Goal: Browse casually: Explore the website without a specific task or goal

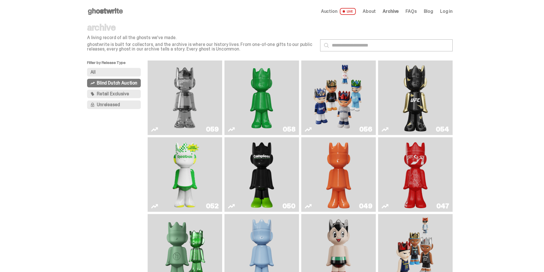
click at [108, 9] on use at bounding box center [105, 11] width 35 height 7
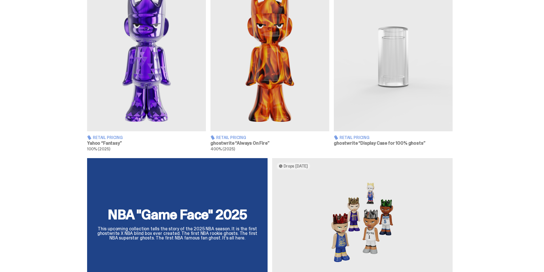
scroll to position [314, 0]
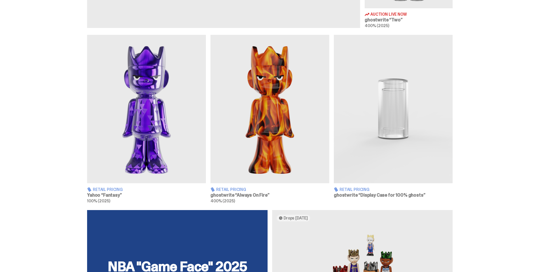
click at [158, 124] on img at bounding box center [146, 109] width 119 height 148
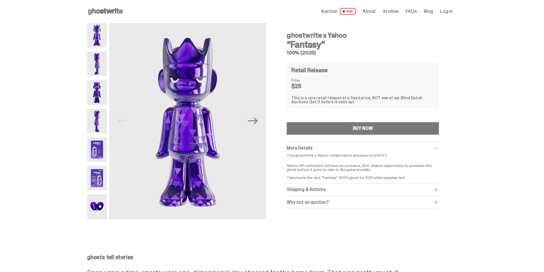
click at [101, 57] on img at bounding box center [97, 63] width 20 height 25
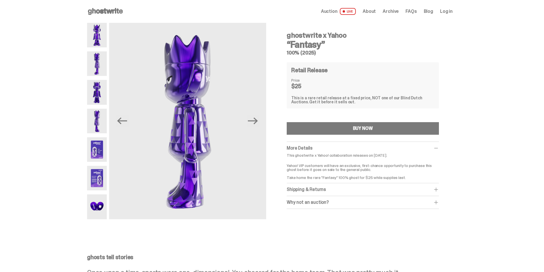
click at [101, 96] on img at bounding box center [97, 92] width 20 height 25
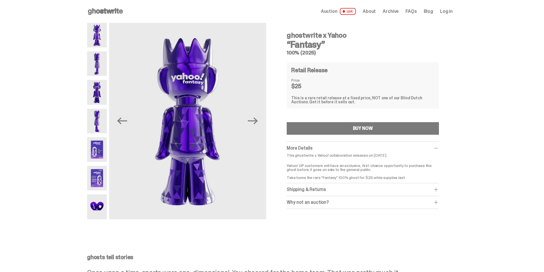
click at [101, 116] on img at bounding box center [97, 121] width 20 height 25
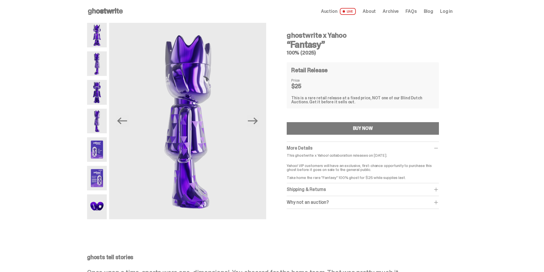
click at [101, 205] on img at bounding box center [97, 206] width 20 height 25
